Goal: Transaction & Acquisition: Purchase product/service

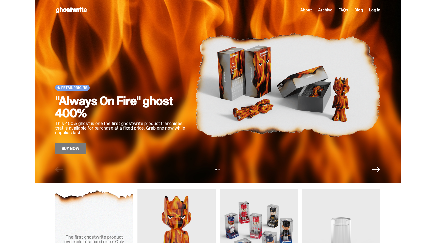
click at [326, 10] on span "Archive" at bounding box center [325, 10] width 14 height 4
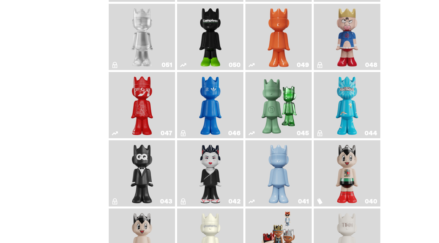
scroll to position [187, 0]
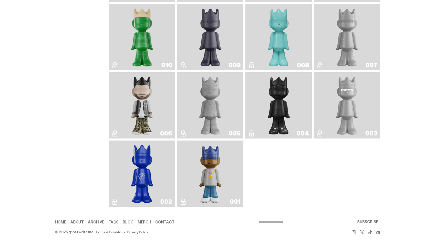
scroll to position [878, 0]
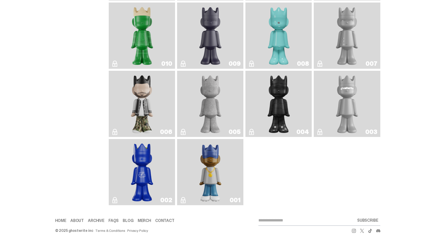
click at [345, 95] on img "ghostwriter" at bounding box center [346, 104] width 27 height 62
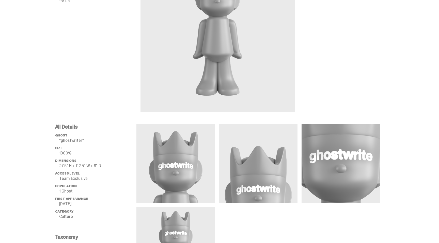
scroll to position [81, 0]
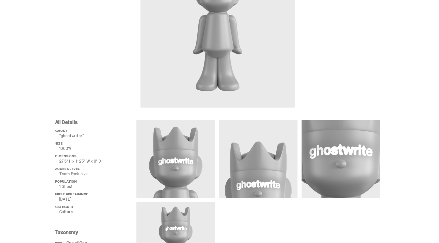
click at [177, 147] on img at bounding box center [175, 159] width 78 height 78
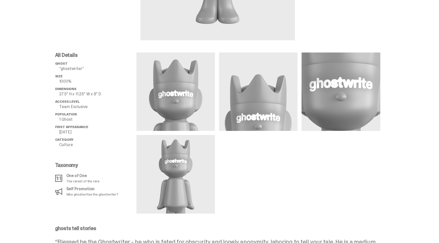
scroll to position [151, 0]
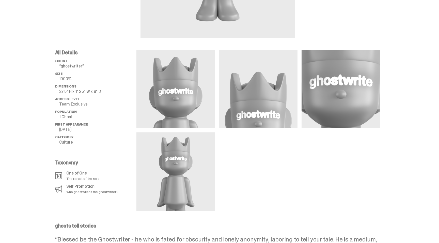
click at [188, 90] on img at bounding box center [175, 89] width 78 height 78
click at [184, 158] on img at bounding box center [175, 172] width 78 height 78
click at [193, 173] on img at bounding box center [175, 172] width 78 height 78
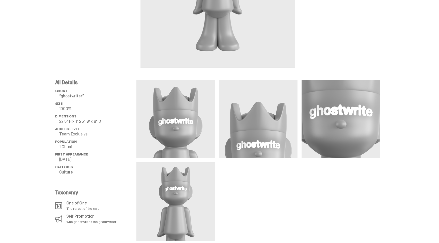
scroll to position [148, 0]
